Goal: Information Seeking & Learning: Learn about a topic

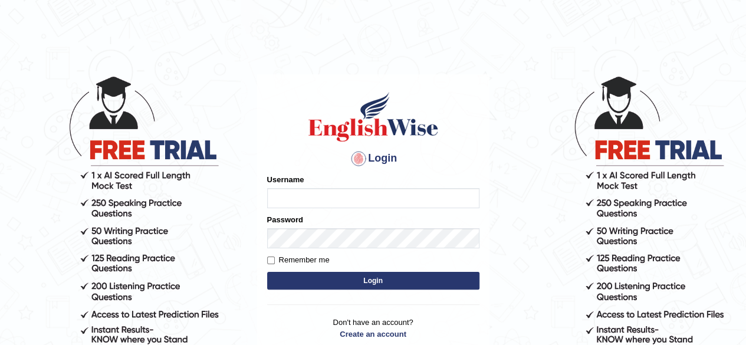
type input "pujan_parramatta"
click at [385, 281] on button "Login" at bounding box center [373, 281] width 212 height 18
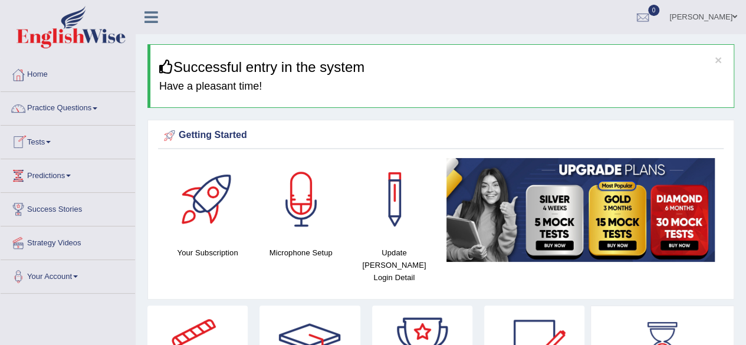
click at [30, 139] on link "Tests" at bounding box center [68, 141] width 135 height 30
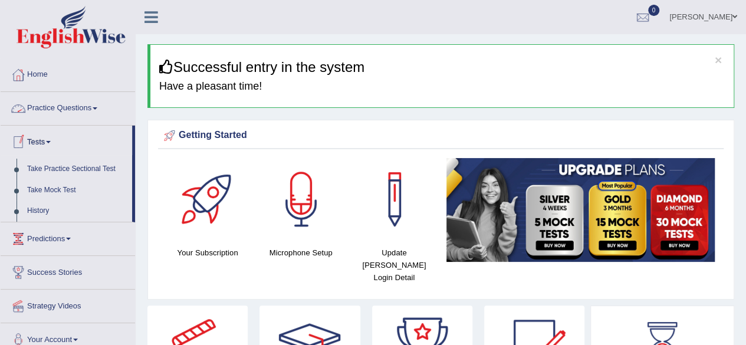
click at [94, 109] on link "Practice Questions" at bounding box center [68, 107] width 135 height 30
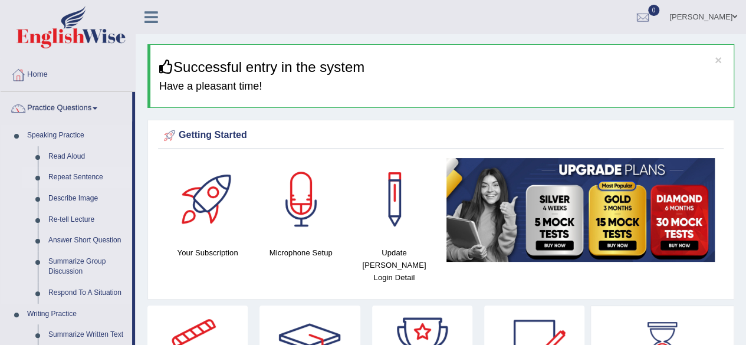
click at [73, 181] on link "Repeat Sentence" at bounding box center [87, 177] width 89 height 21
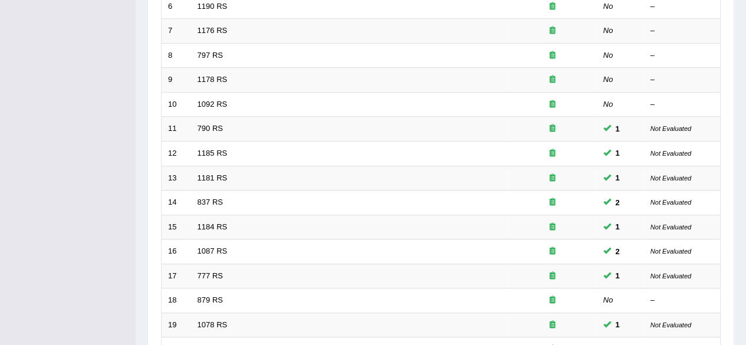
scroll to position [430, 0]
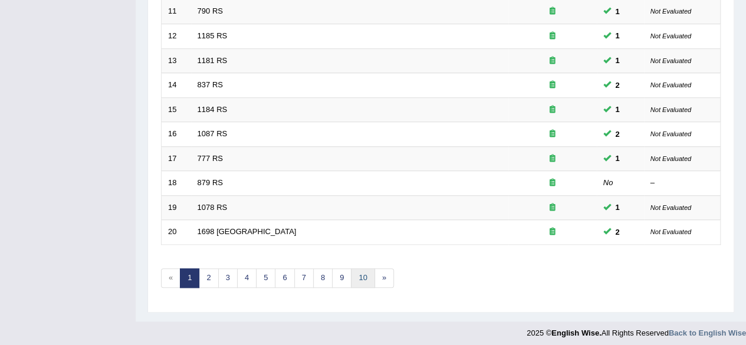
click at [361, 277] on link "10" at bounding box center [363, 277] width 24 height 19
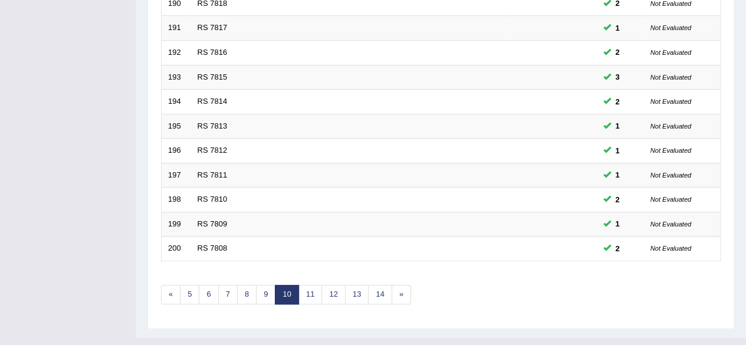
scroll to position [430, 0]
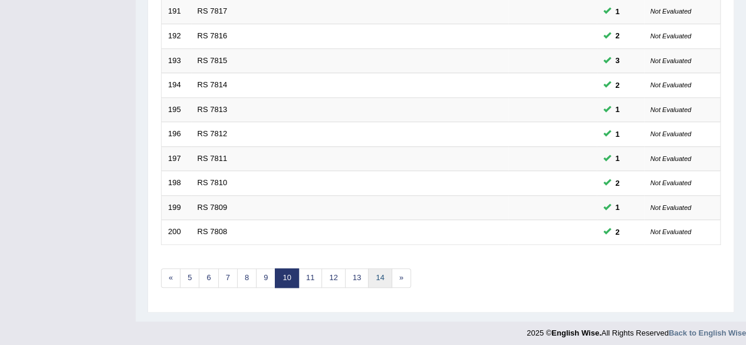
click at [368, 271] on link "14" at bounding box center [380, 277] width 24 height 19
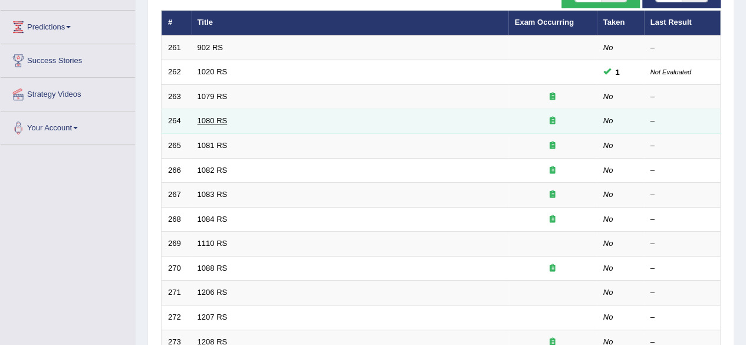
click at [210, 120] on link "1080 RS" at bounding box center [213, 120] width 30 height 9
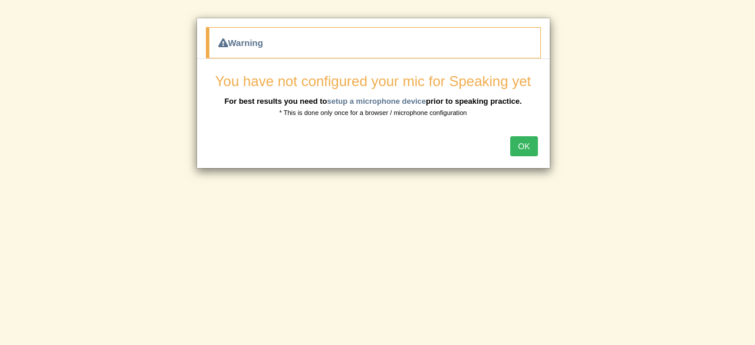
click at [525, 136] on button "OK" at bounding box center [523, 146] width 27 height 20
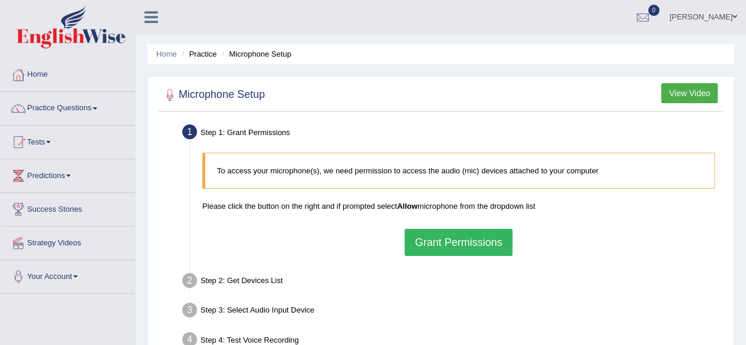
click at [468, 245] on button "Grant Permissions" at bounding box center [458, 242] width 107 height 27
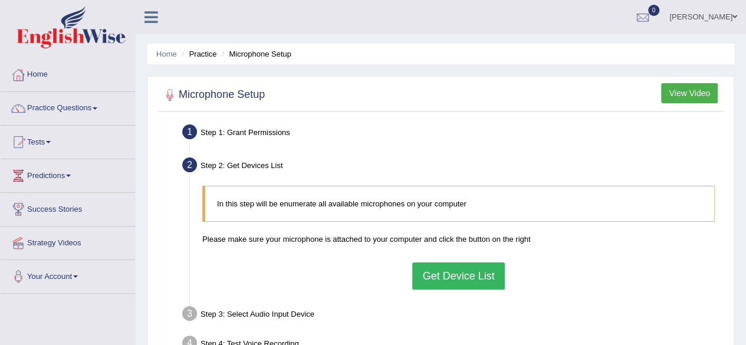
click at [435, 271] on button "Get Device List" at bounding box center [458, 276] width 92 height 27
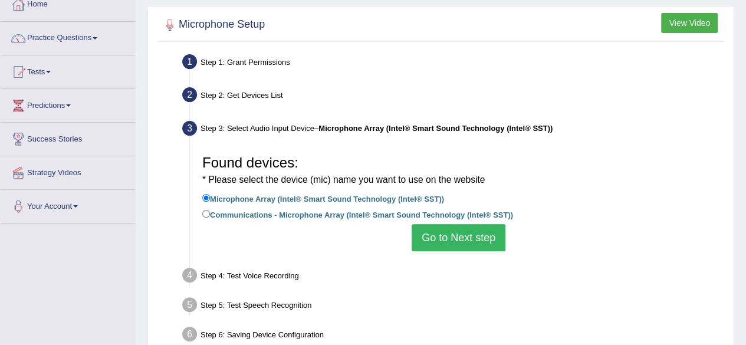
scroll to position [71, 0]
click at [437, 243] on button "Go to Next step" at bounding box center [459, 237] width 94 height 27
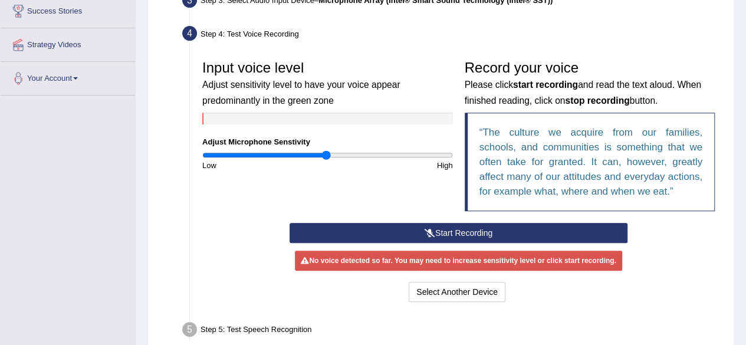
scroll to position [202, 0]
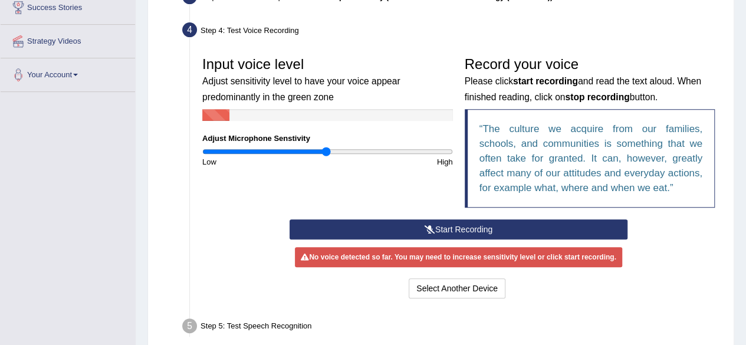
click at [428, 217] on div "Input voice level Adjust sensitivity level to have your voice appear predominan…" at bounding box center [458, 135] width 525 height 169
click at [432, 230] on icon at bounding box center [430, 229] width 11 height 8
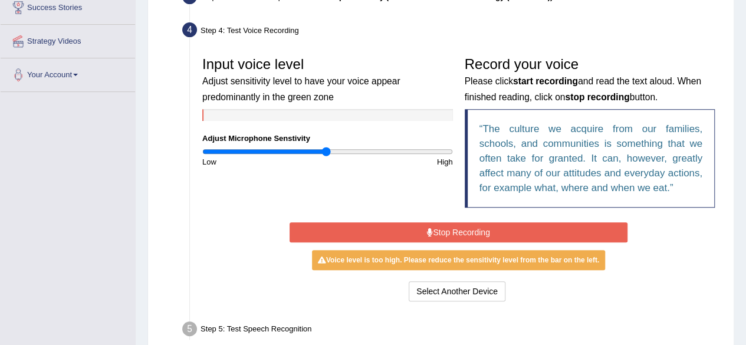
click at [430, 230] on icon at bounding box center [430, 232] width 6 height 8
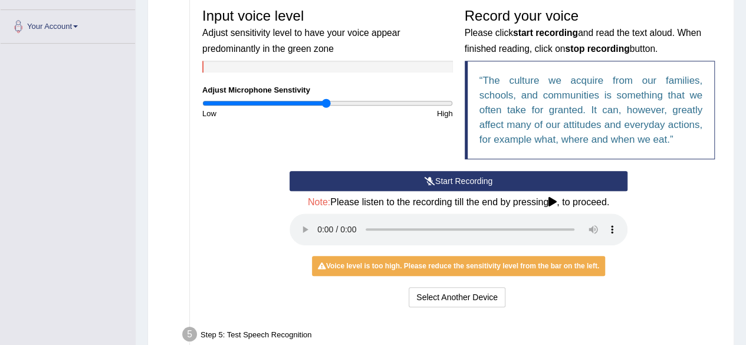
scroll to position [237, 0]
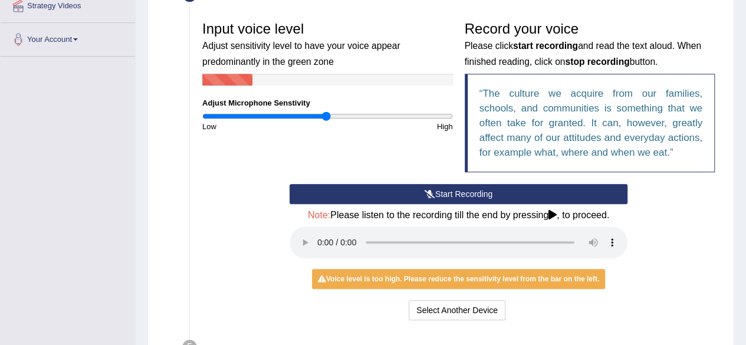
click at [447, 189] on button "Start Recording" at bounding box center [459, 194] width 338 height 20
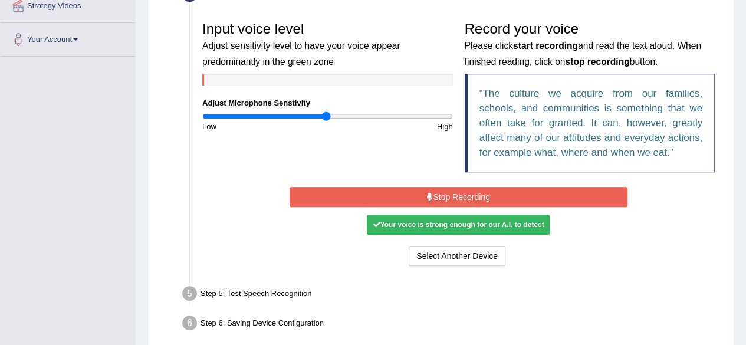
click at [486, 201] on button "Stop Recording" at bounding box center [459, 197] width 338 height 20
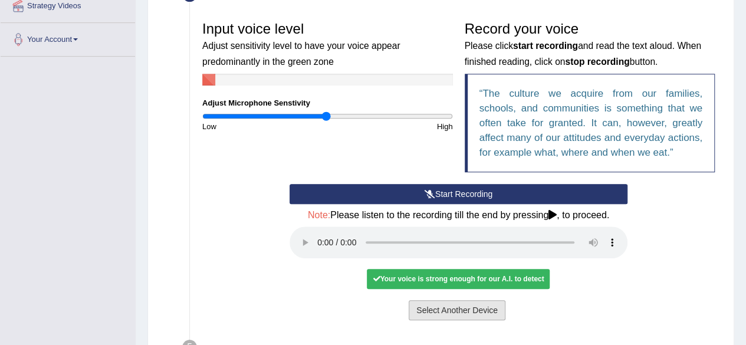
click at [460, 316] on button "Select Another Device" at bounding box center [457, 310] width 97 height 20
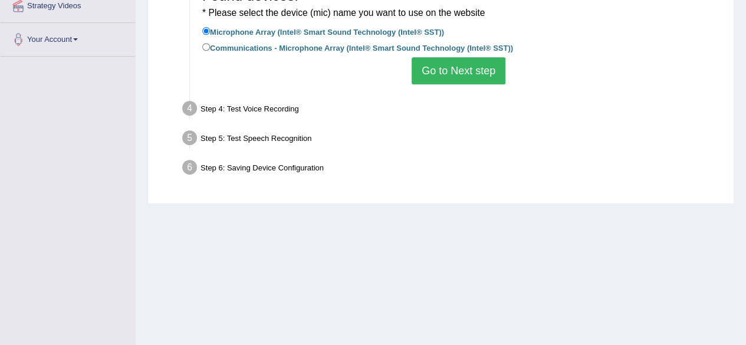
click at [486, 57] on button "Go to Next step" at bounding box center [459, 70] width 94 height 27
